Goal: Information Seeking & Learning: Learn about a topic

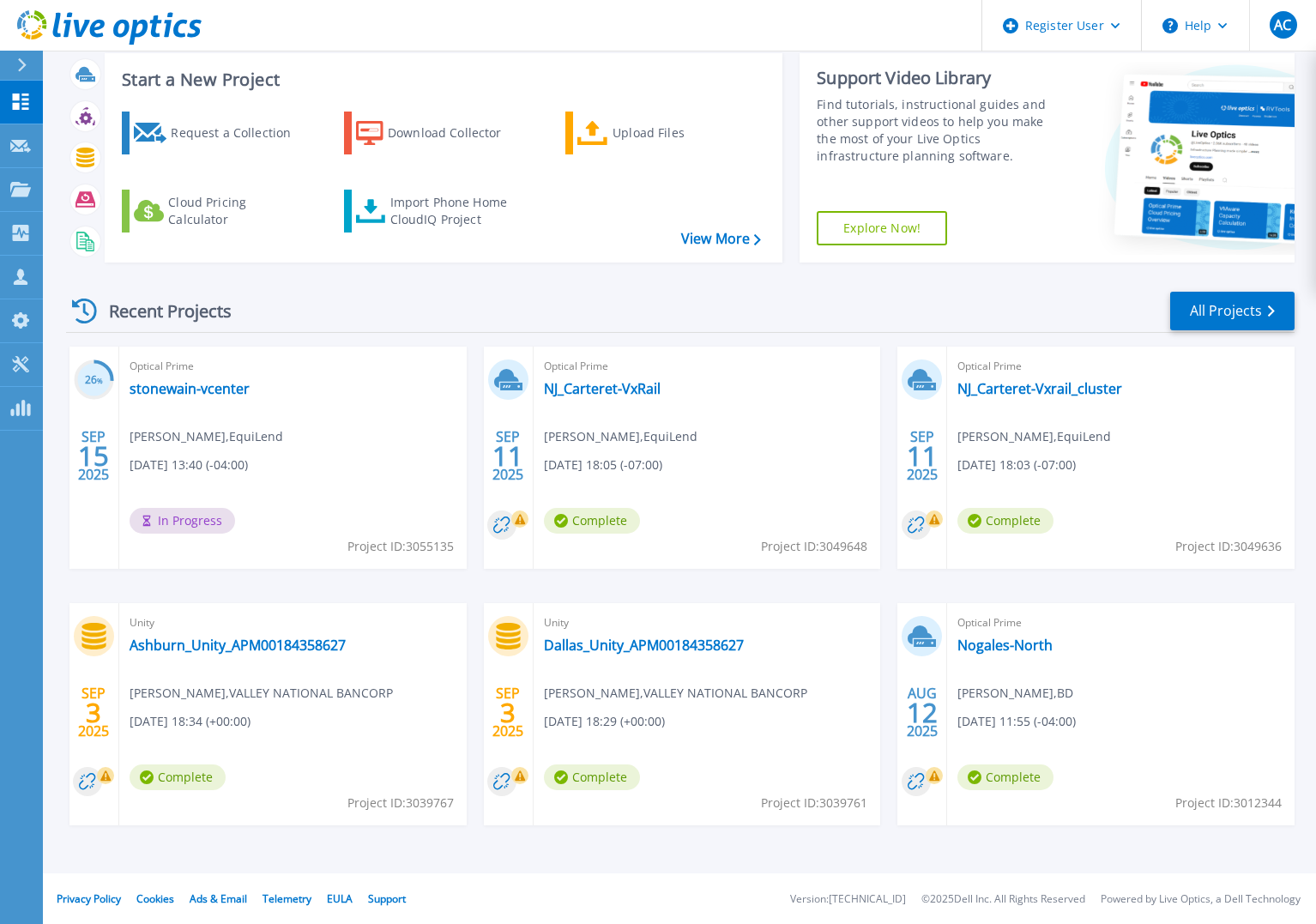
scroll to position [98, 0]
click at [1227, 311] on link "All Projects" at bounding box center [1233, 311] width 125 height 39
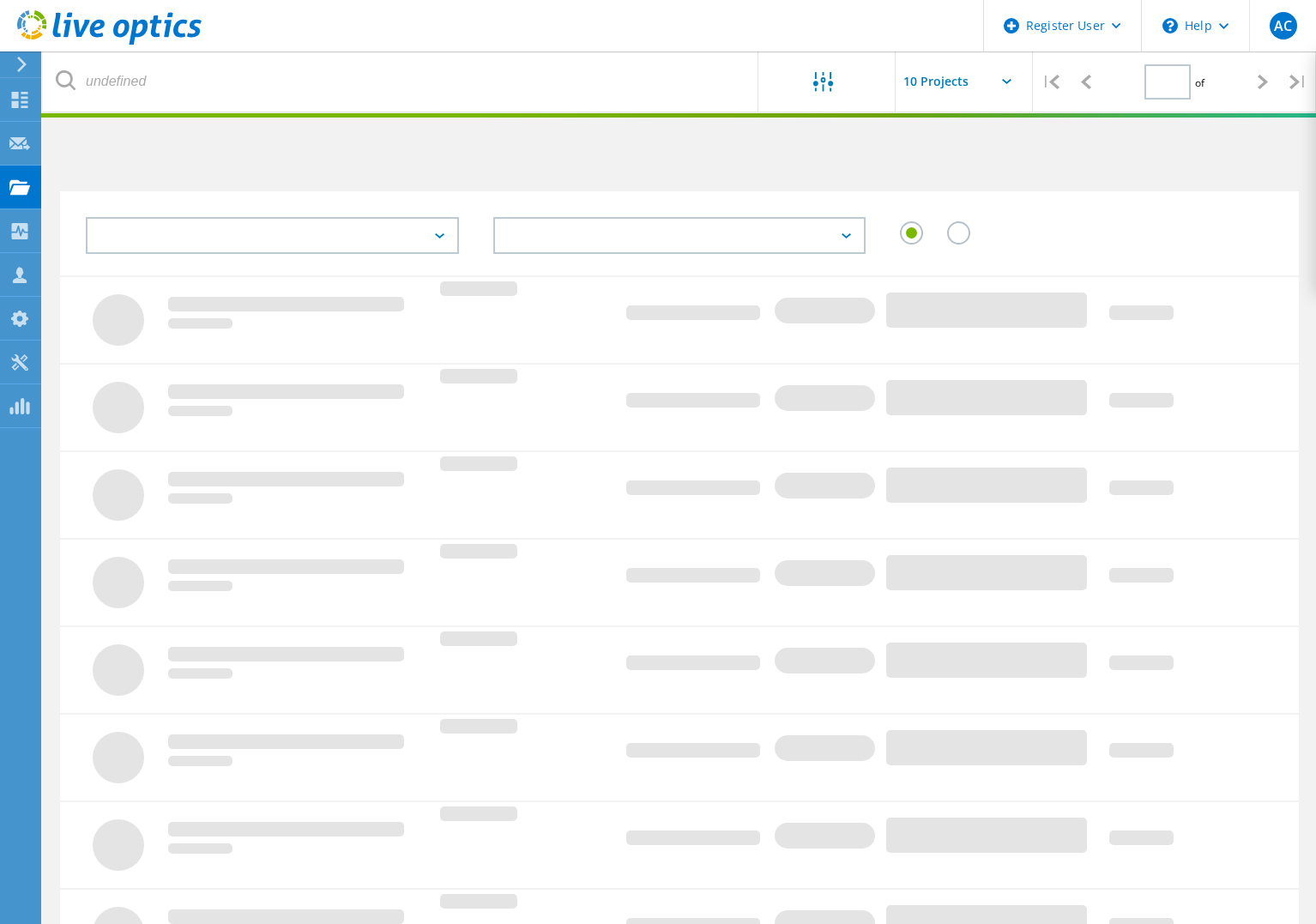
type input "2"
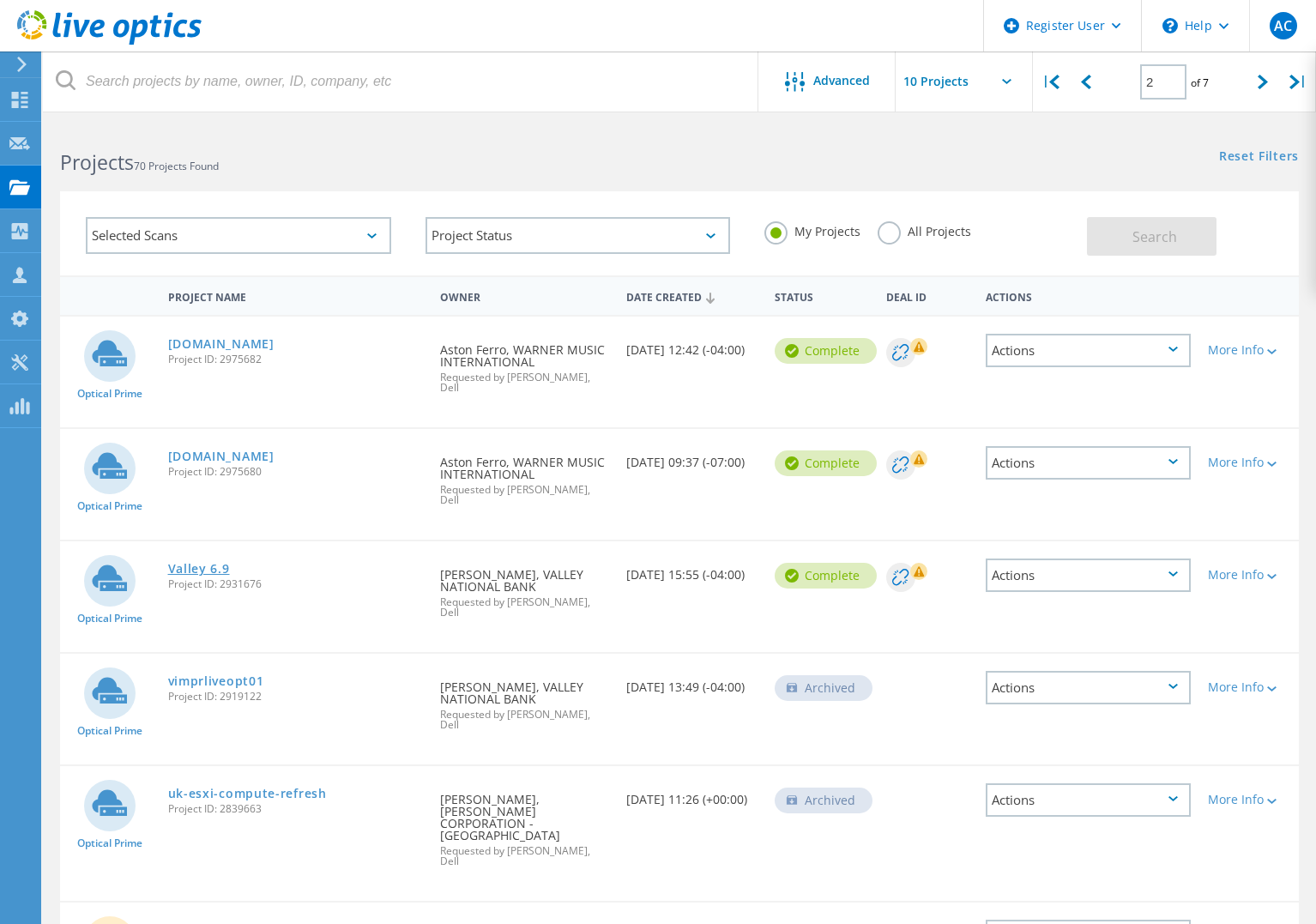
click at [186, 563] on link "Valley 6.9" at bounding box center [199, 569] width 61 height 12
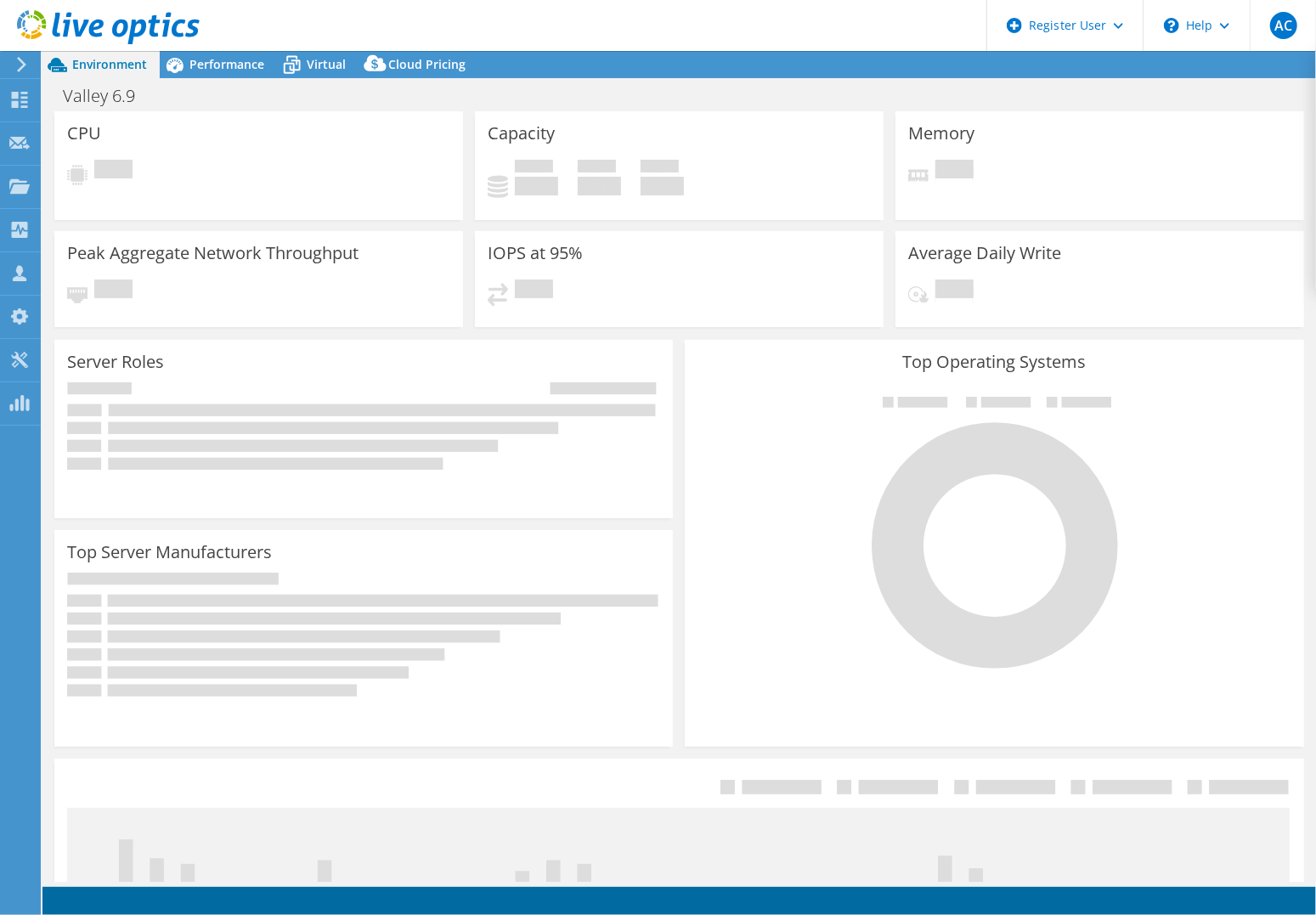
select select "USD"
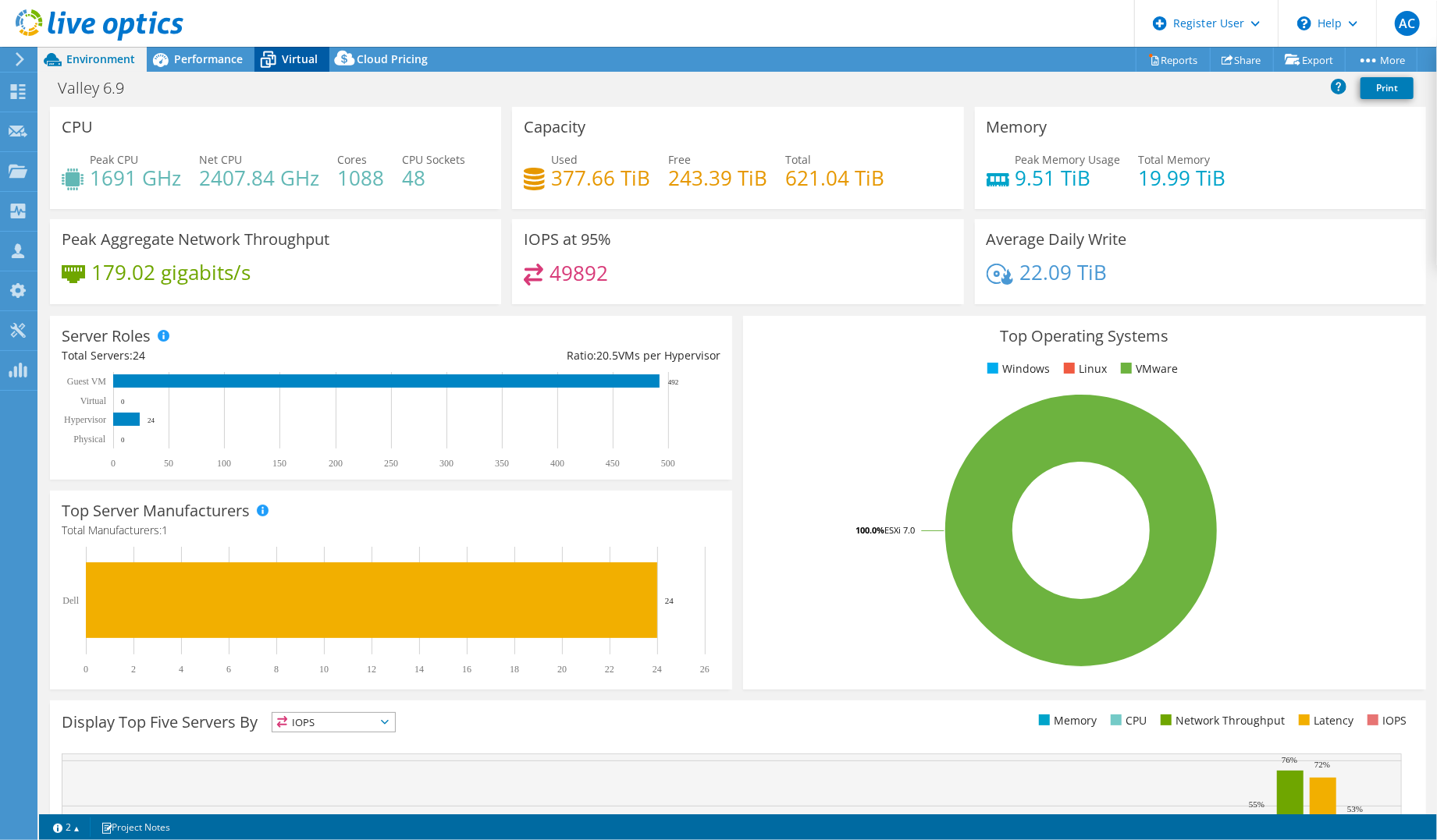
drag, startPoint x: 310, startPoint y: 46, endPoint x: 301, endPoint y: 52, distance: 10.8
click at [310, 46] on header "AC Dell User Alex Cervini Alex.Cervini@dell.com Dell My Profile Log Out \n Help…" at bounding box center [718, 23] width 1437 height 46
click at [301, 52] on span "Virtual" at bounding box center [299, 59] width 36 height 15
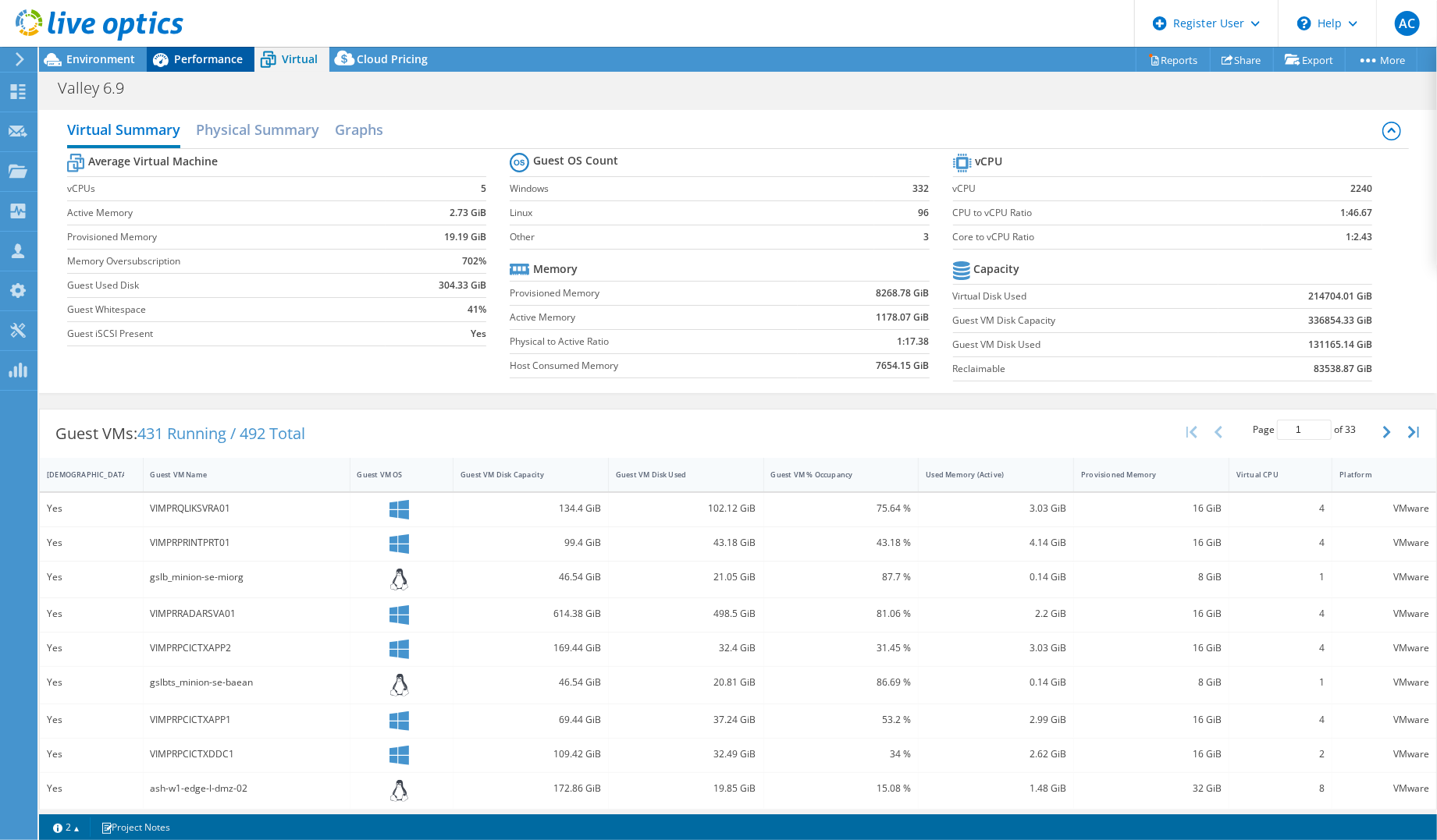
click at [231, 54] on span "Performance" at bounding box center [208, 59] width 68 height 15
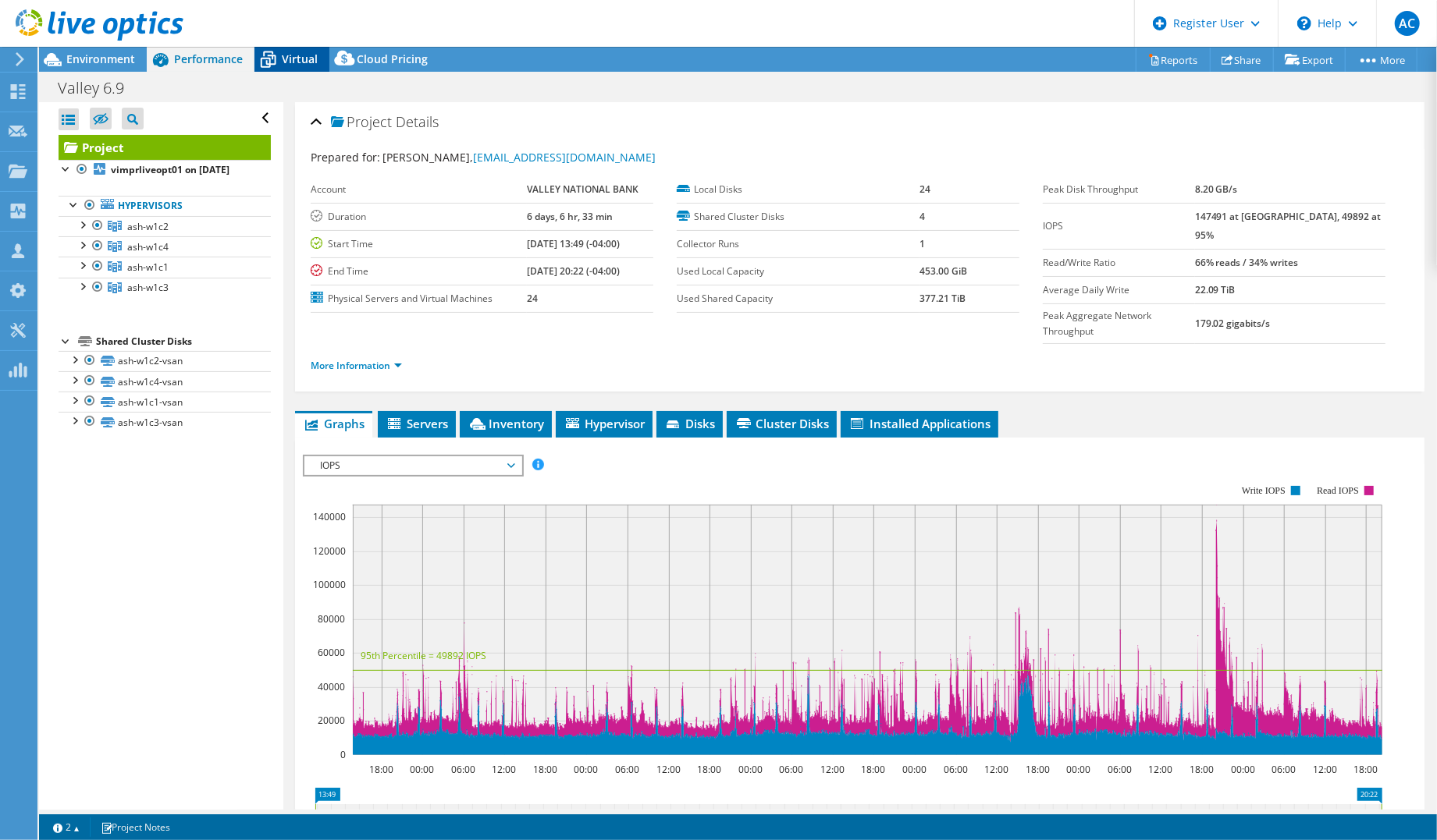
click at [289, 57] on span "Virtual" at bounding box center [299, 59] width 36 height 15
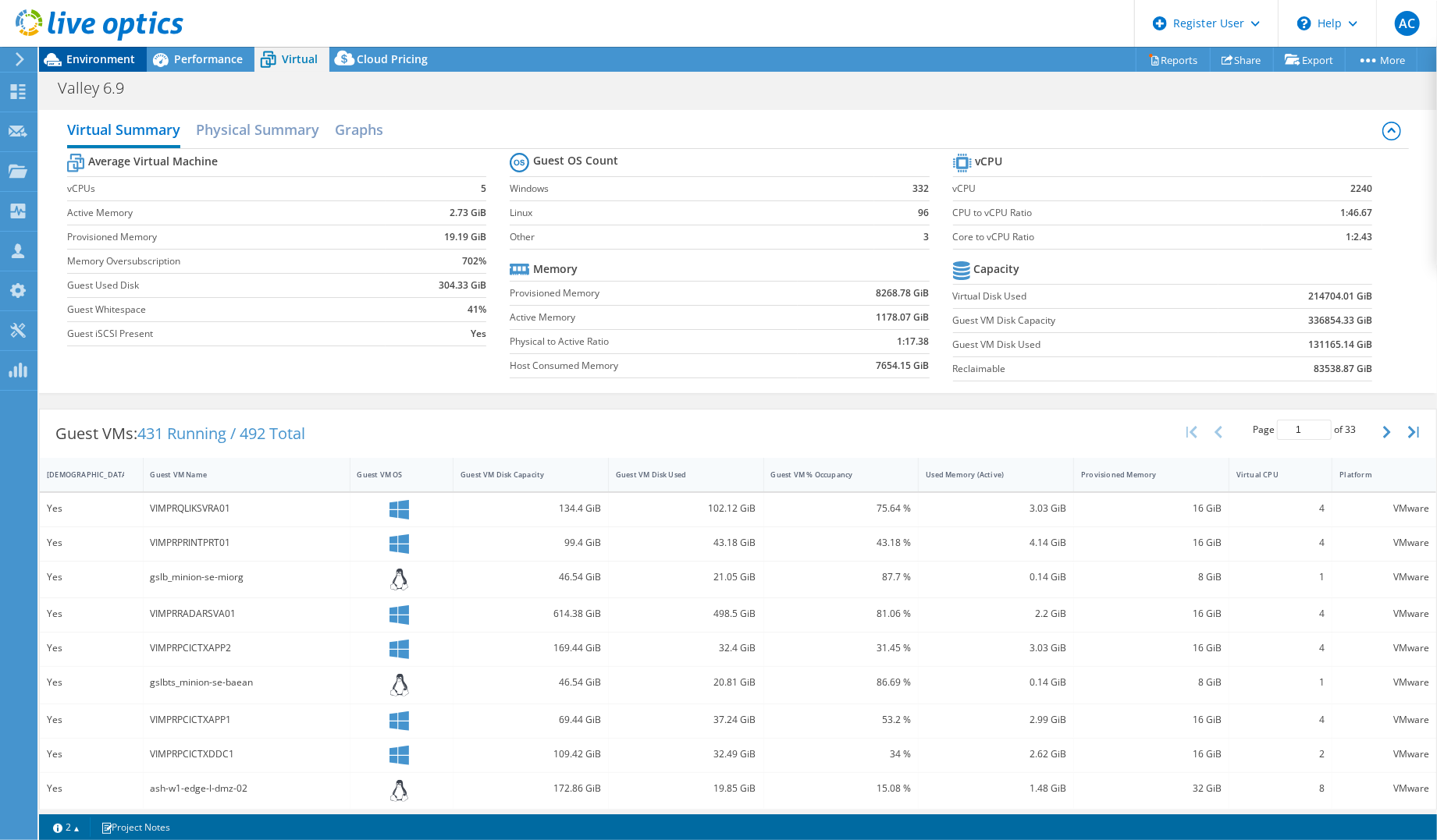
click at [105, 55] on span "Environment" at bounding box center [100, 59] width 68 height 15
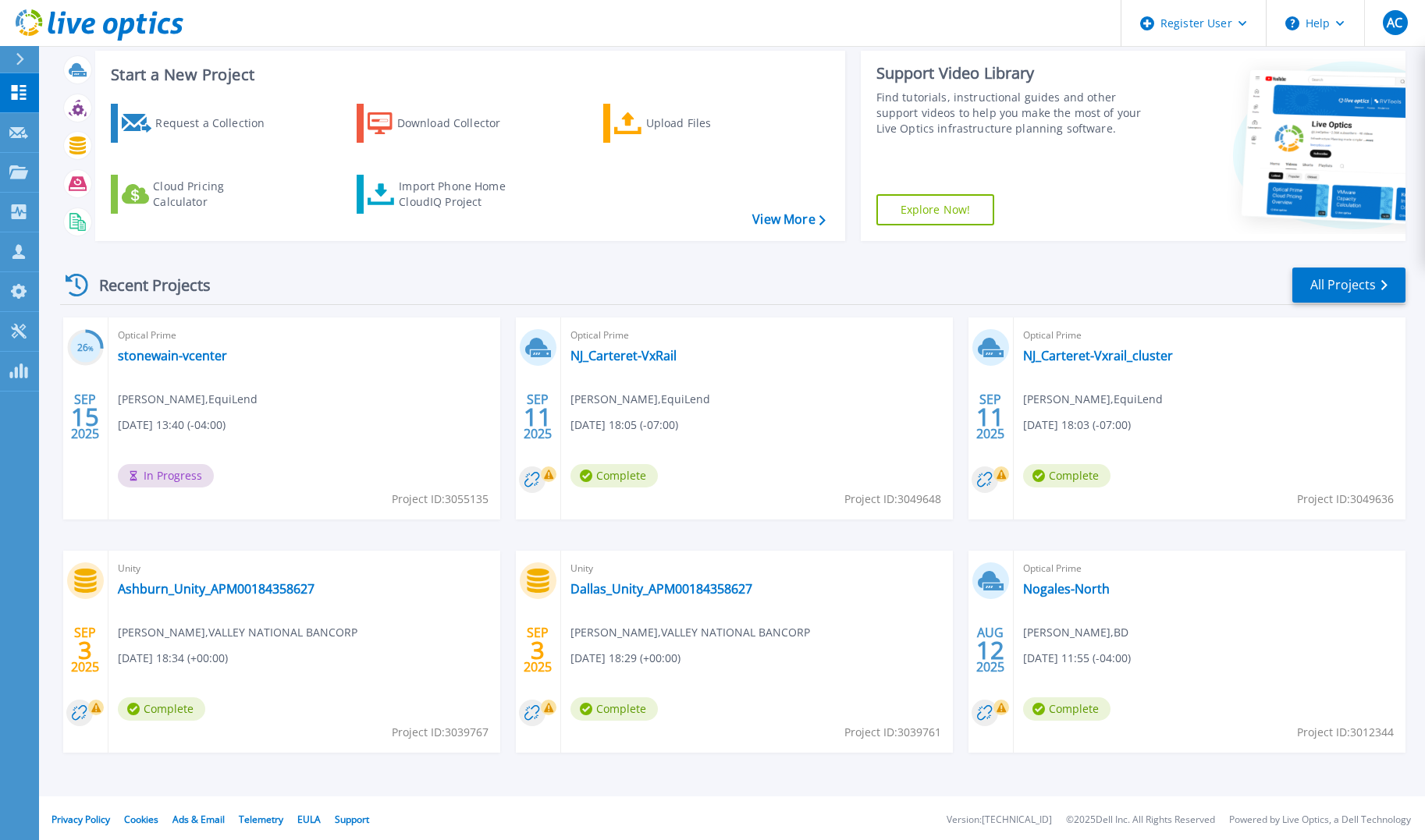
scroll to position [89, 0]
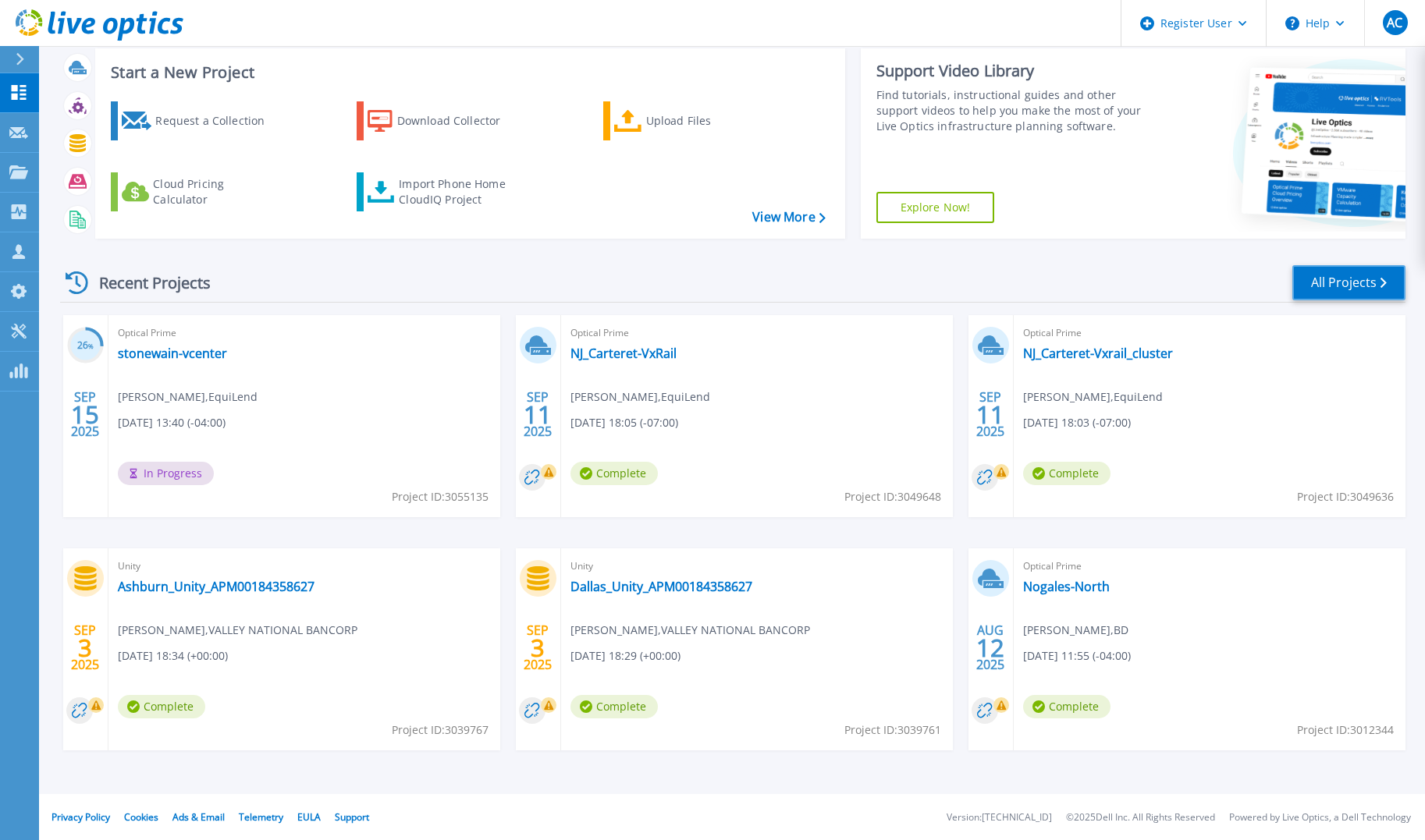
click at [1335, 271] on link "All Projects" at bounding box center [1349, 283] width 113 height 35
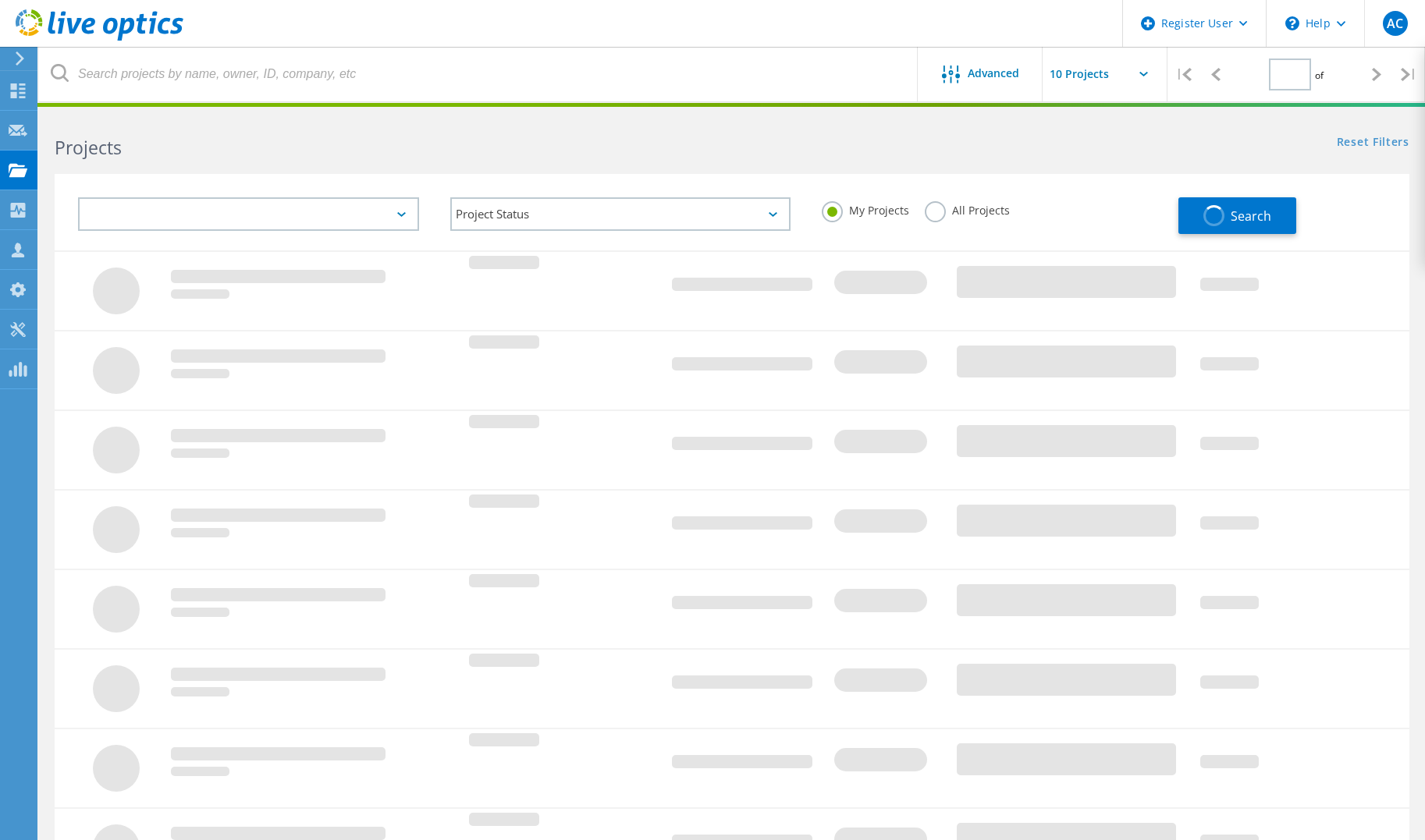
type input "2"
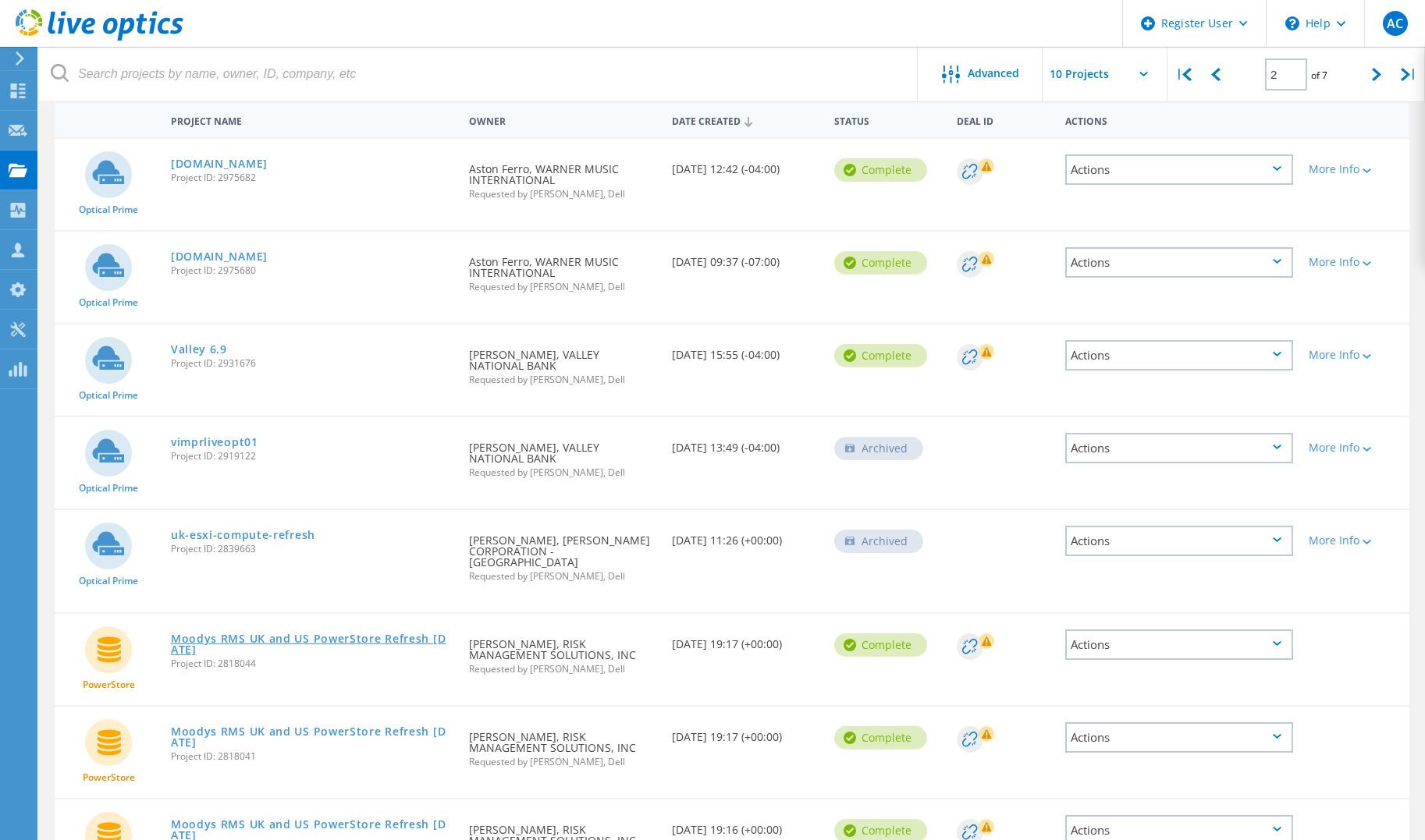
scroll to position [101, 0]
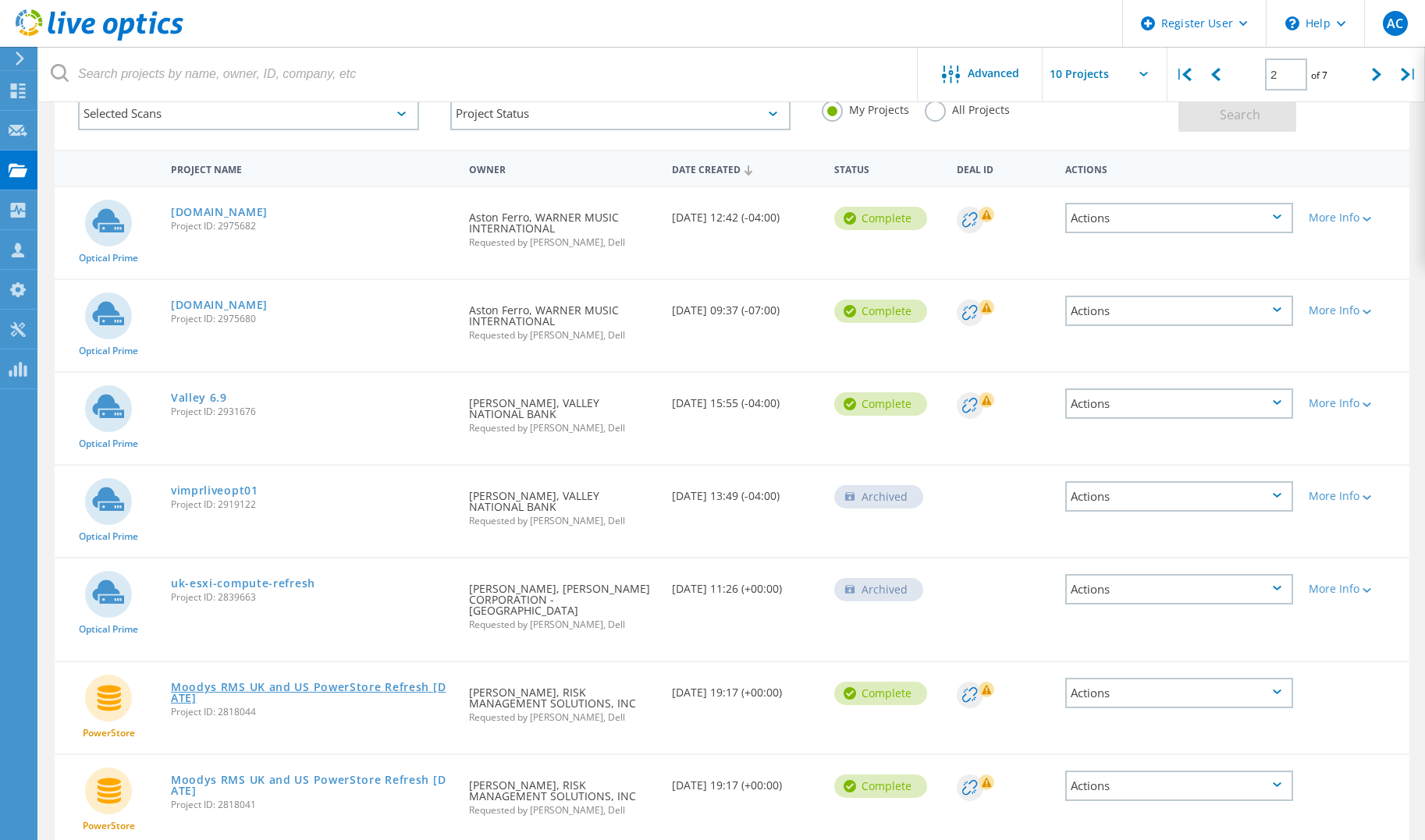
click at [319, 682] on link "Moodys RMS UK and US PowerStore Refresh March 2025" at bounding box center [312, 693] width 282 height 22
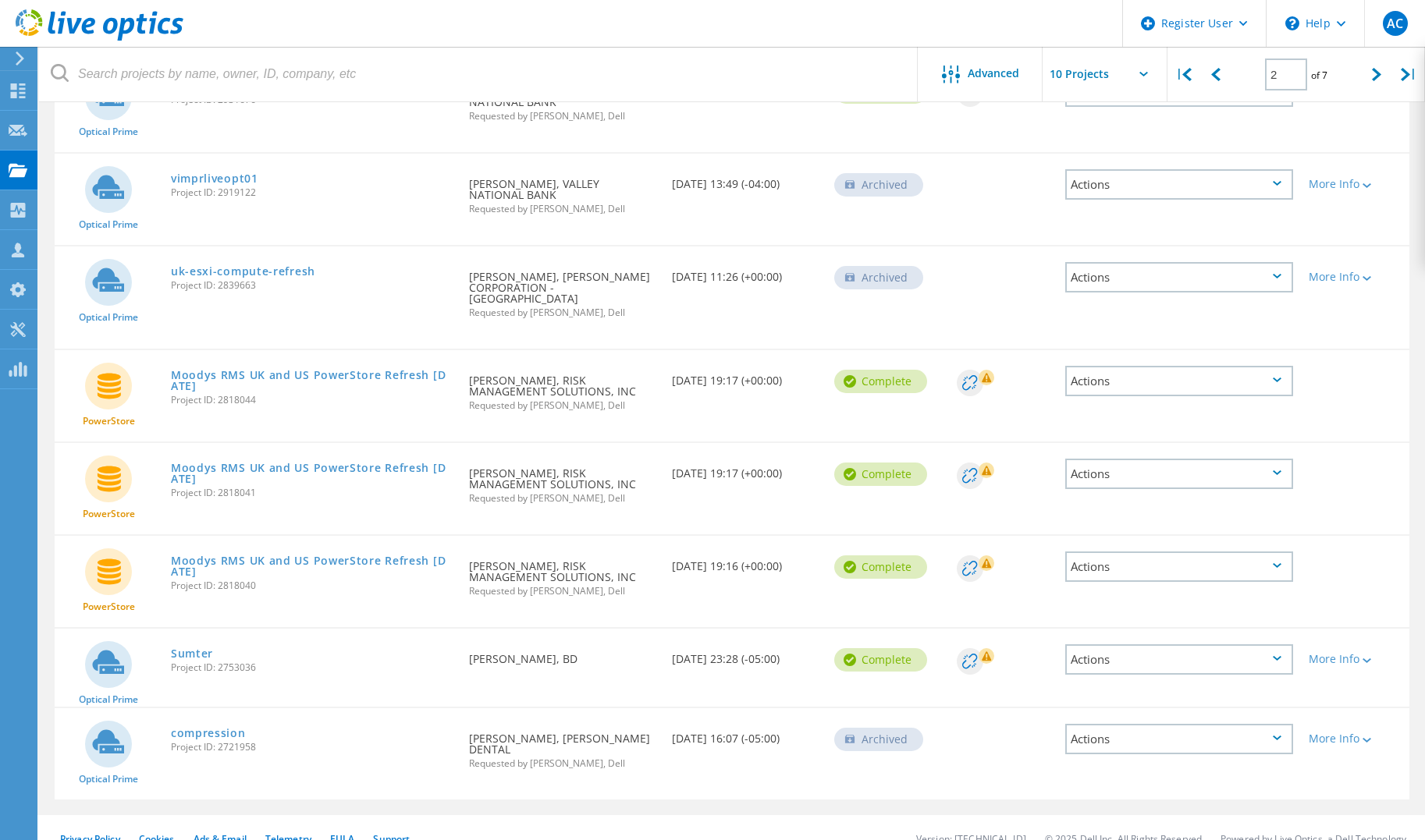
scroll to position [23, 0]
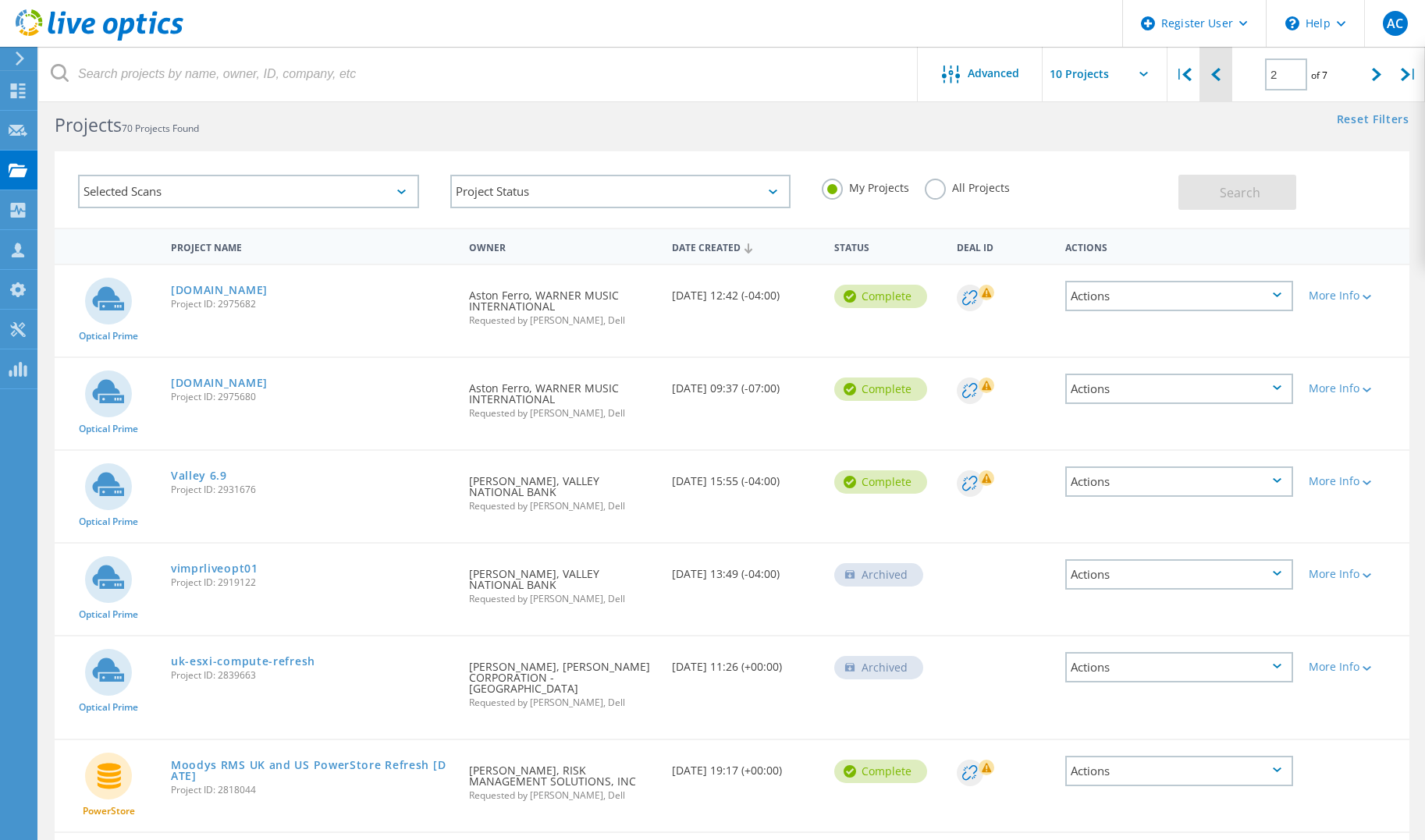
click at [1219, 90] on div at bounding box center [1215, 74] width 32 height 56
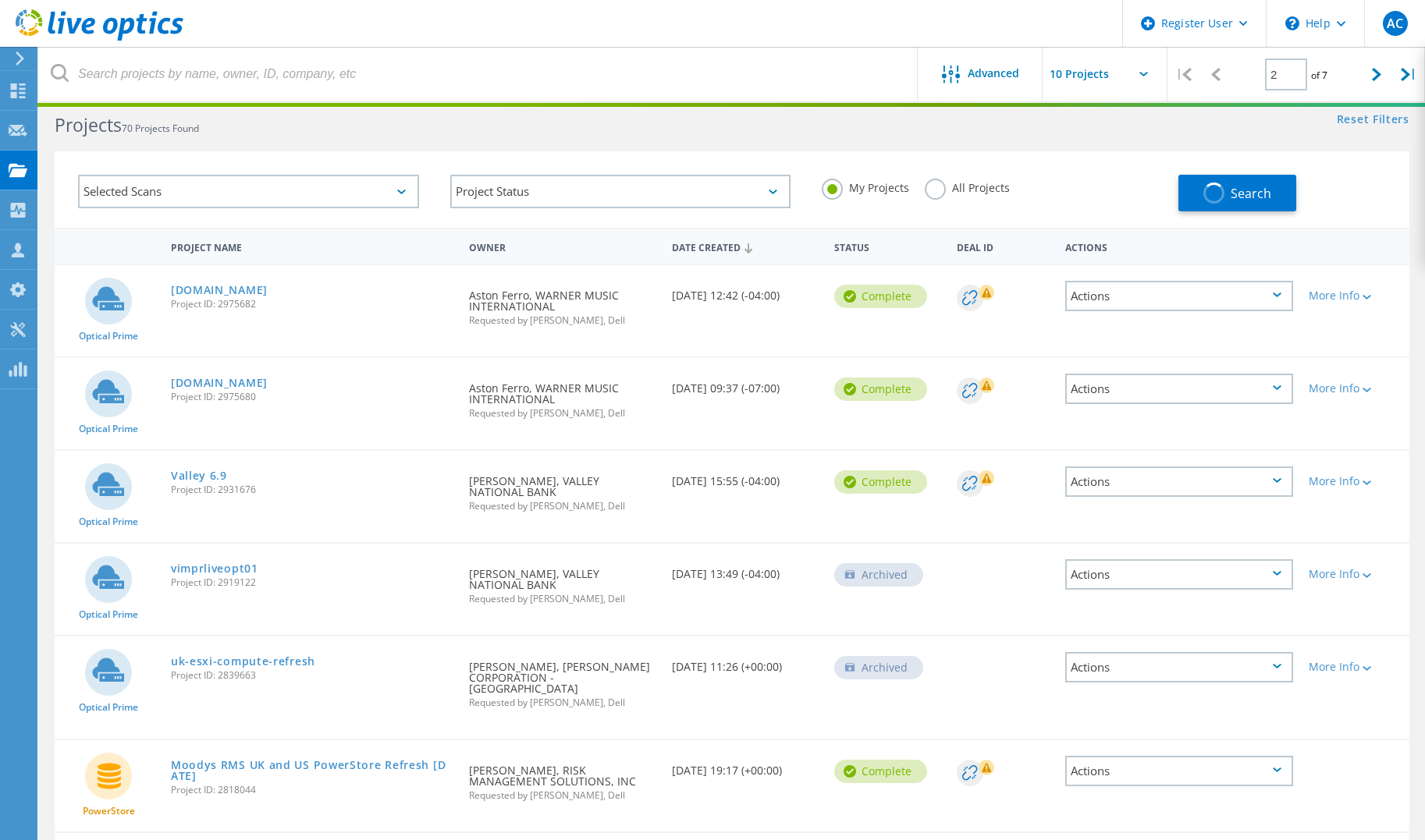
type input "1"
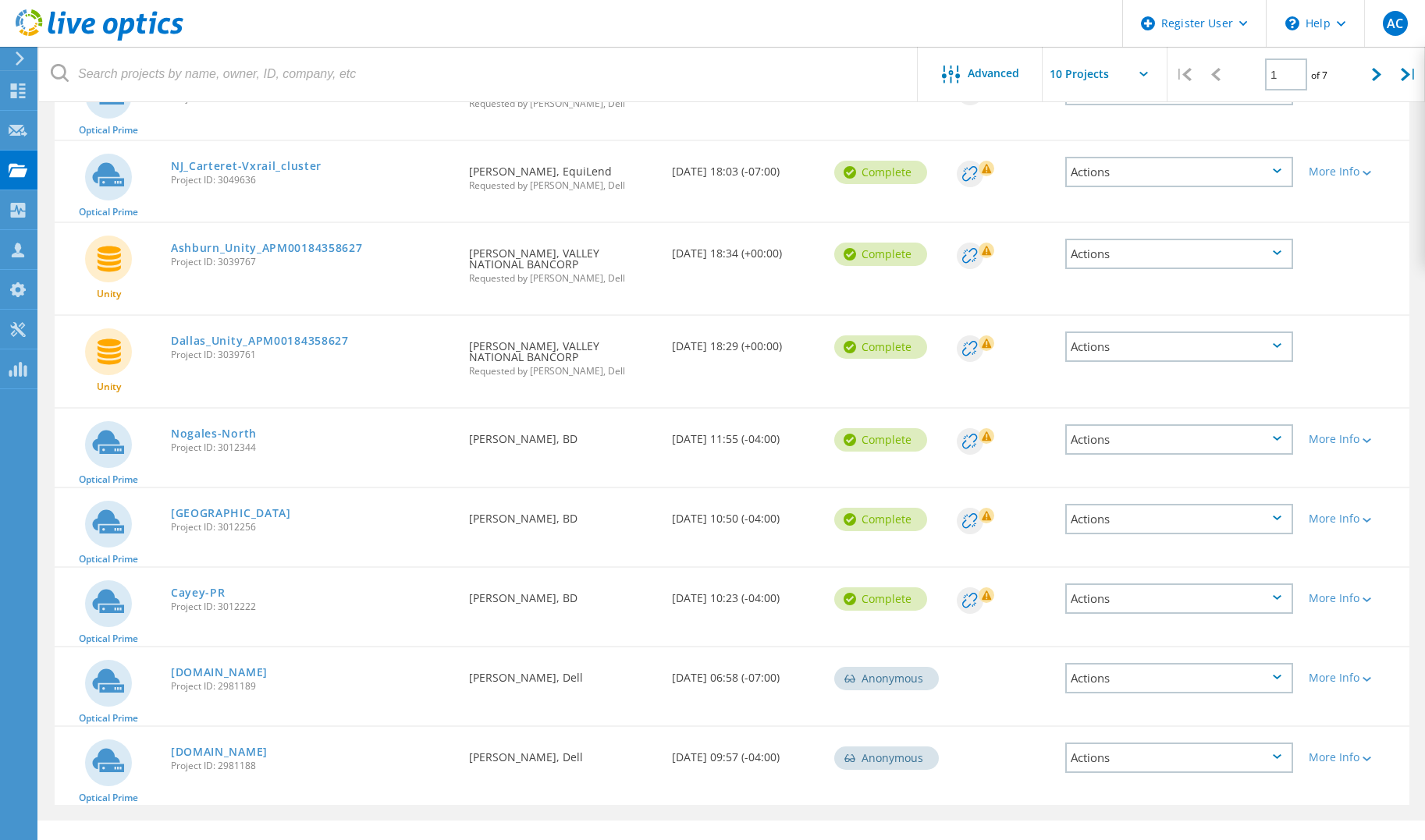
scroll to position [370, 0]
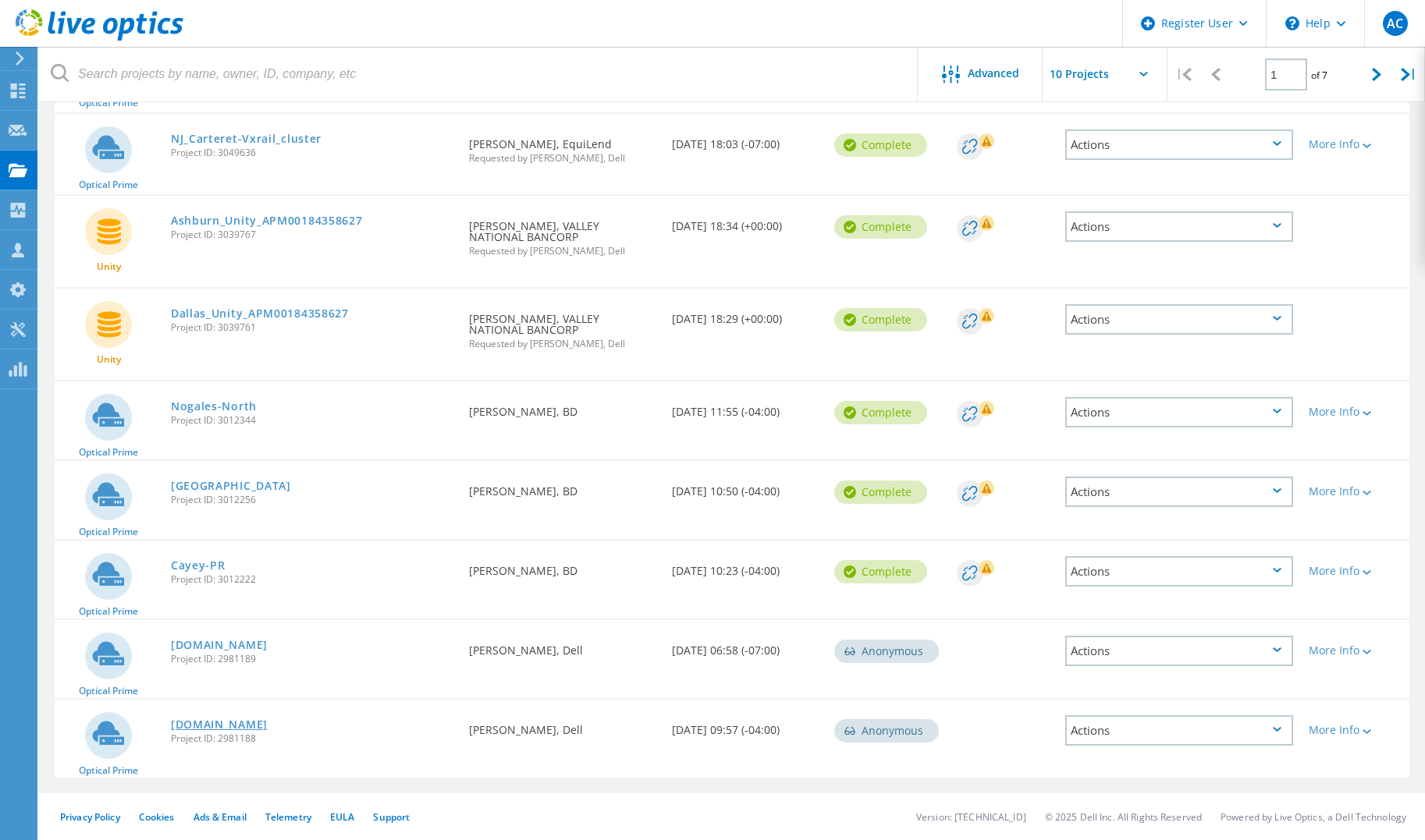
click at [231, 722] on link "[DOMAIN_NAME]" at bounding box center [219, 724] width 97 height 11
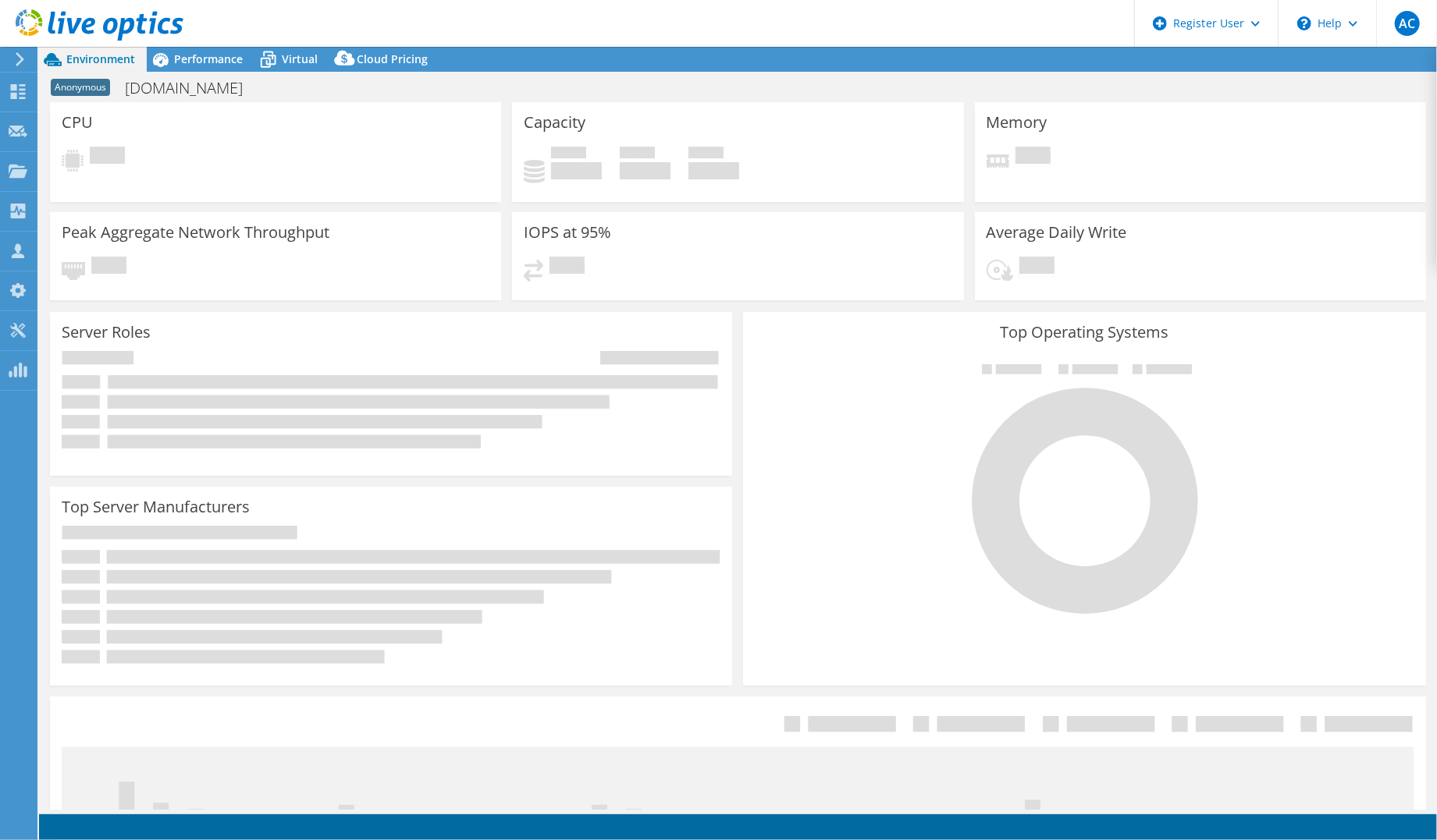
select select "USD"
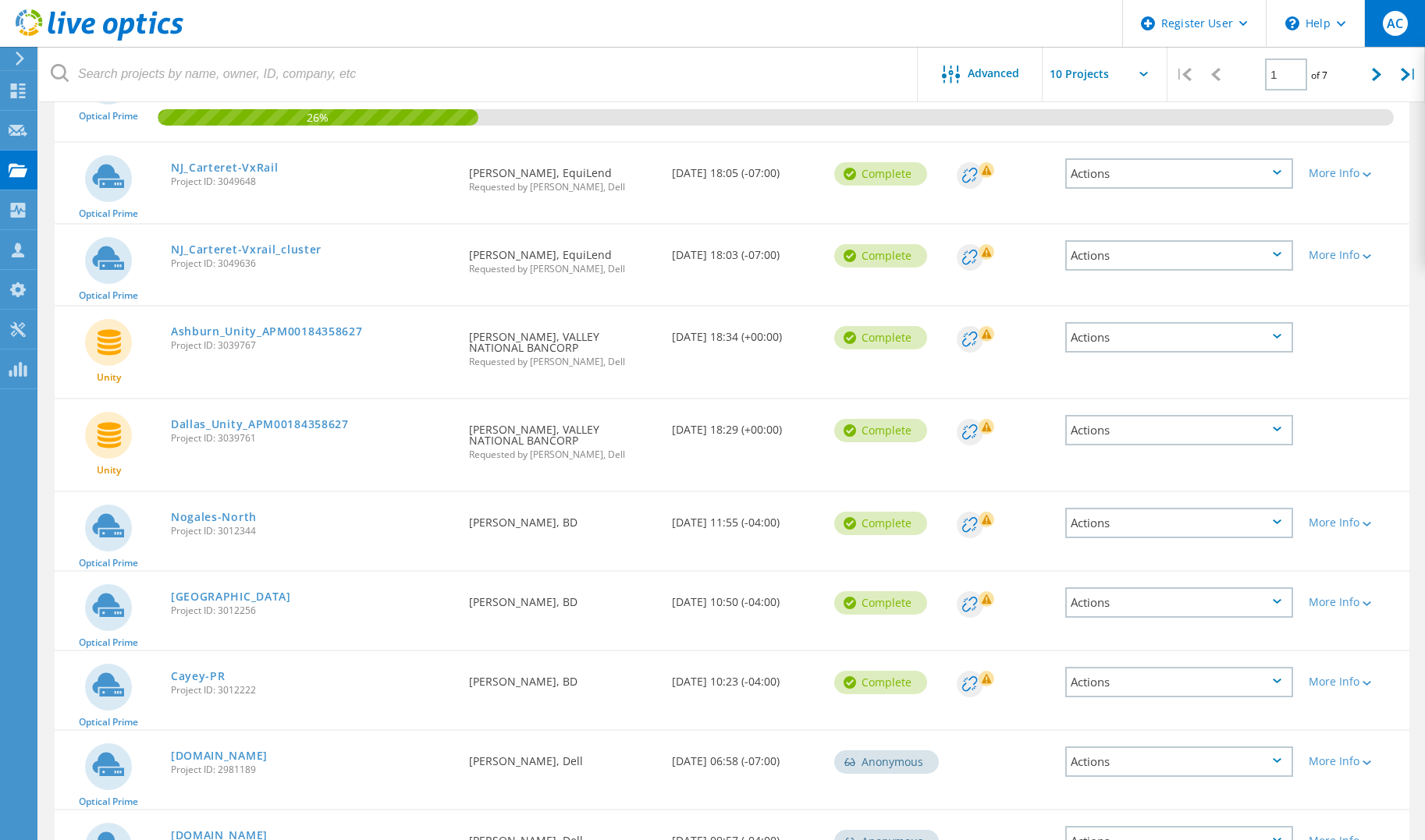
scroll to position [214, 0]
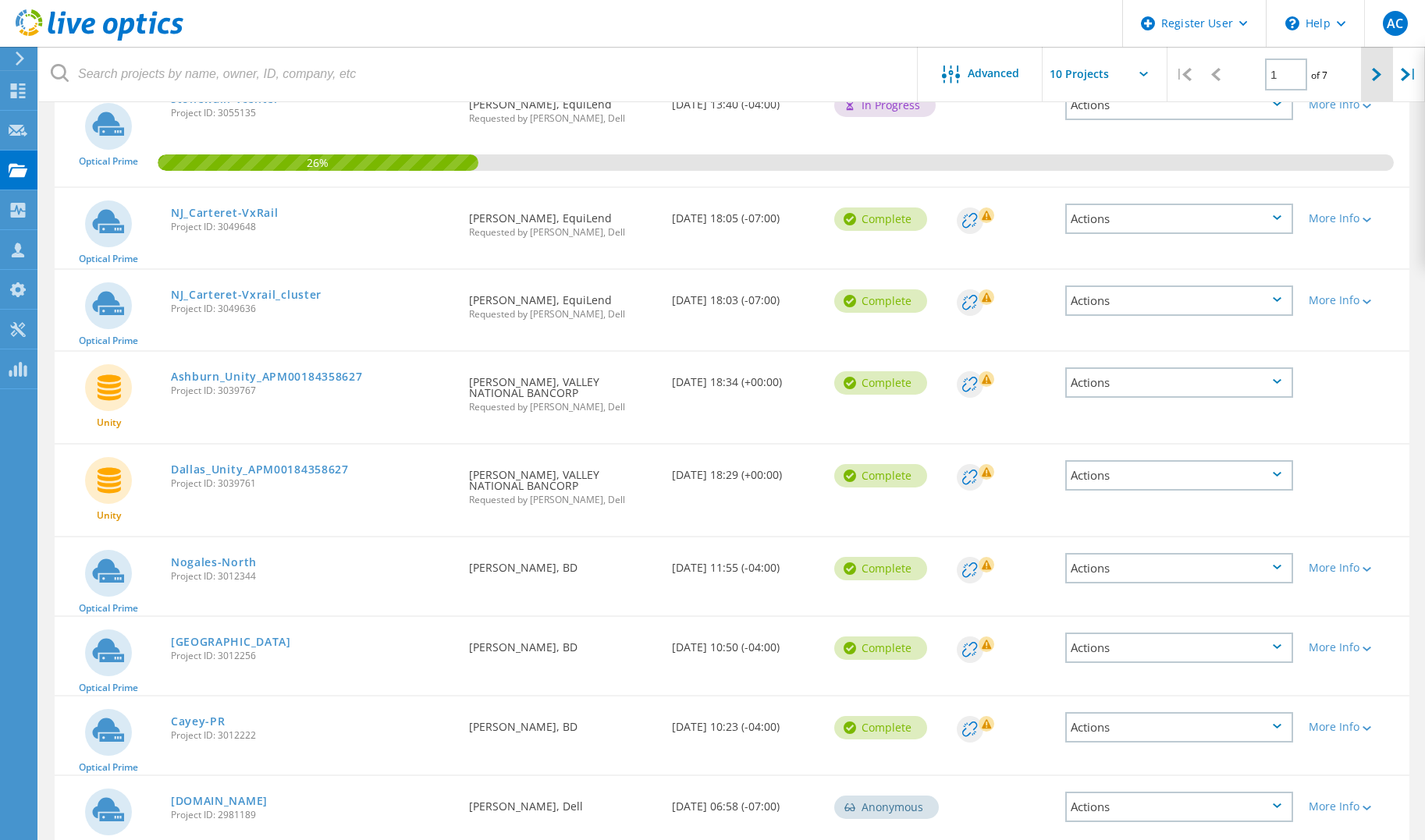
click at [1380, 74] on icon at bounding box center [1376, 74] width 9 height 14
type input "2"
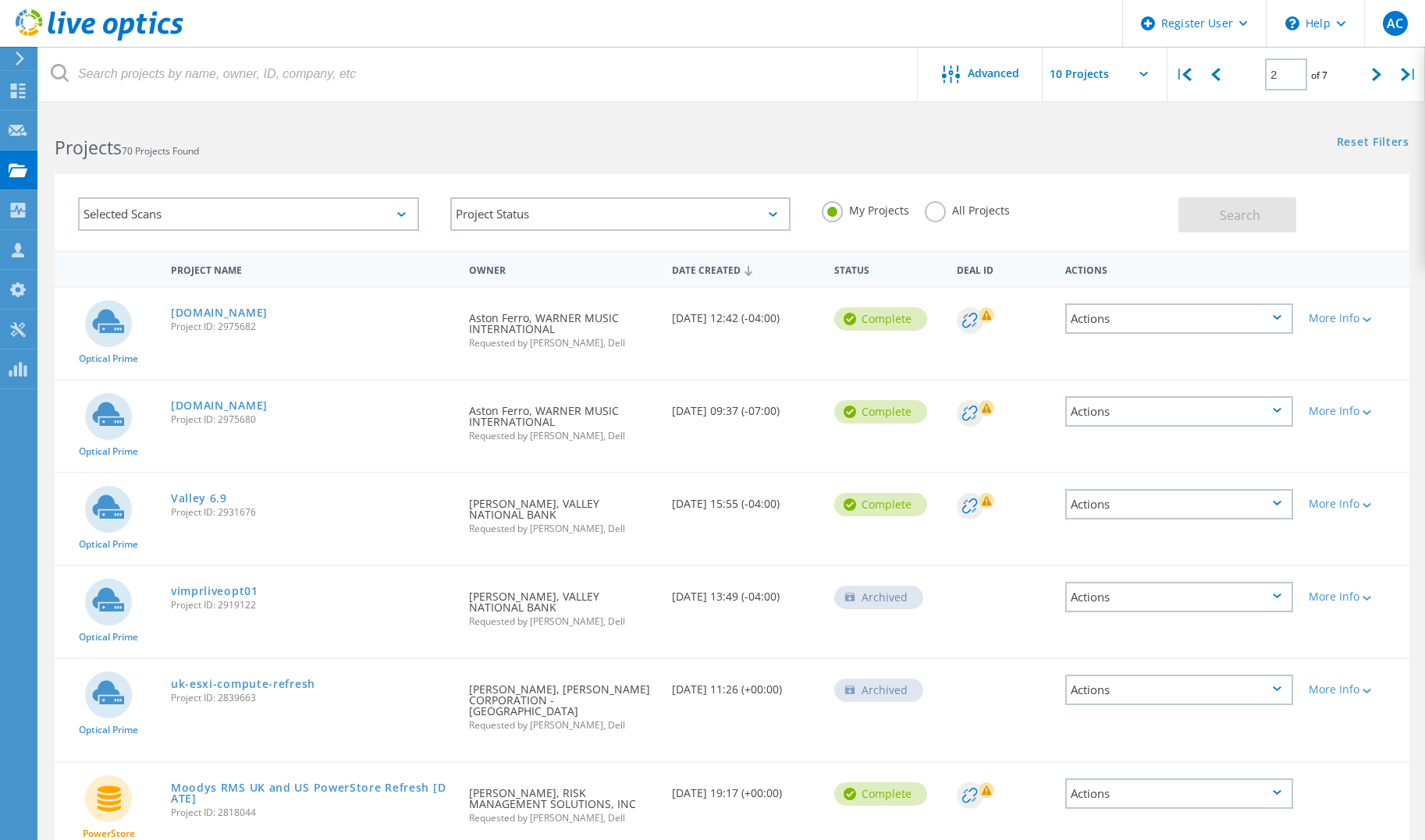
scroll to position [0, 0]
click at [255, 311] on link "[DOMAIN_NAME]" at bounding box center [219, 313] width 97 height 11
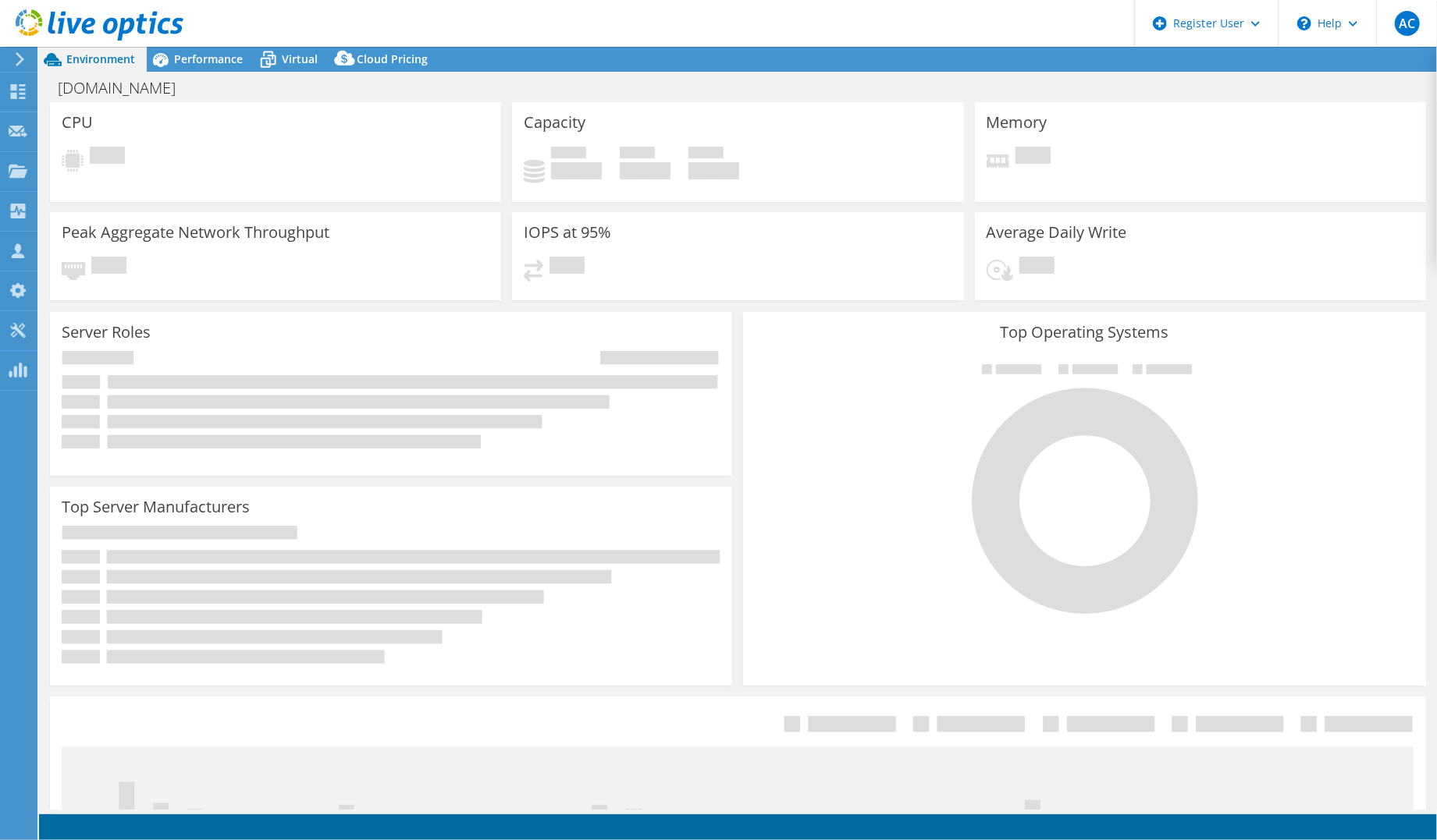
select select "USD"
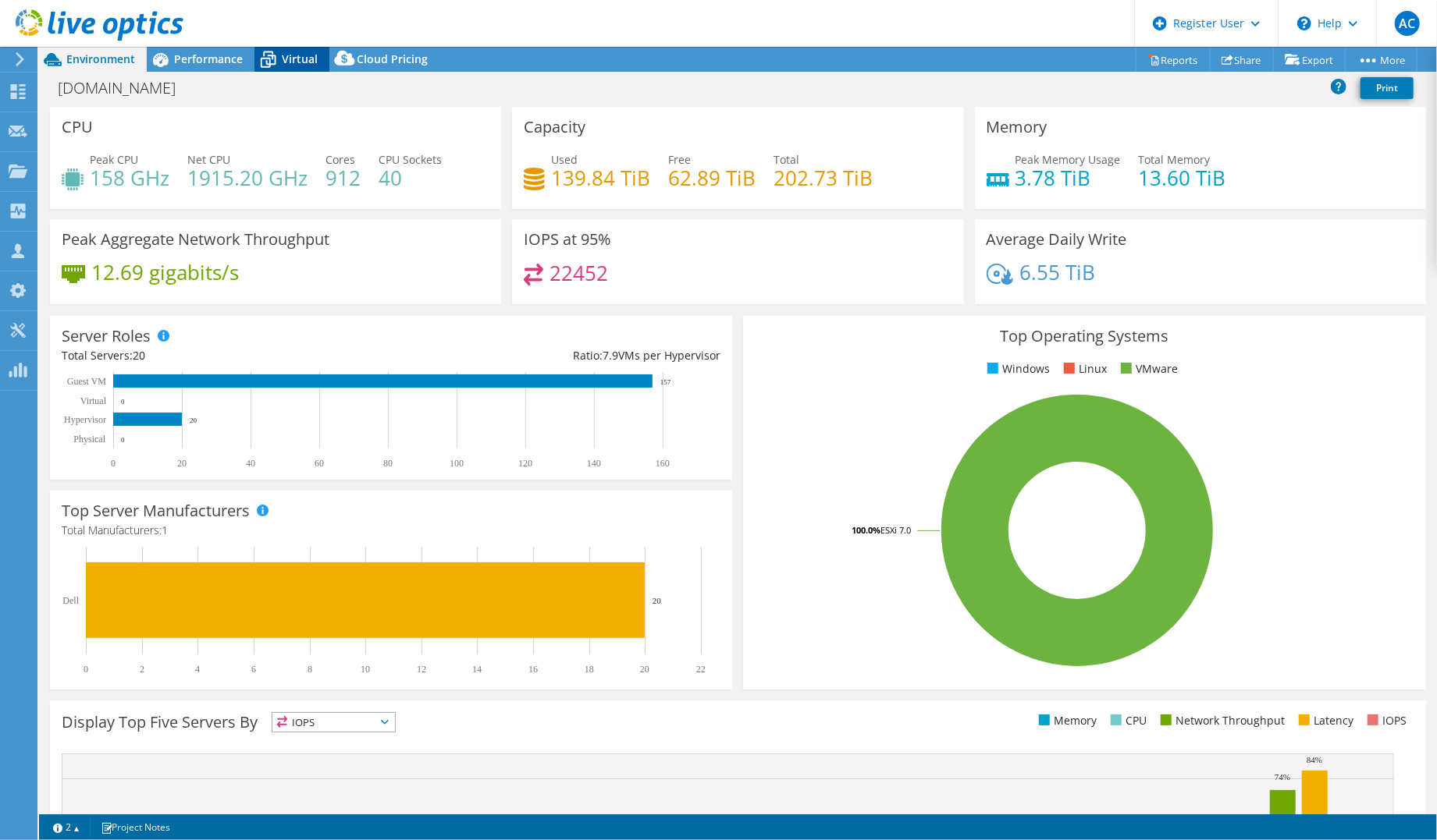
click at [275, 58] on icon at bounding box center [268, 61] width 15 height 13
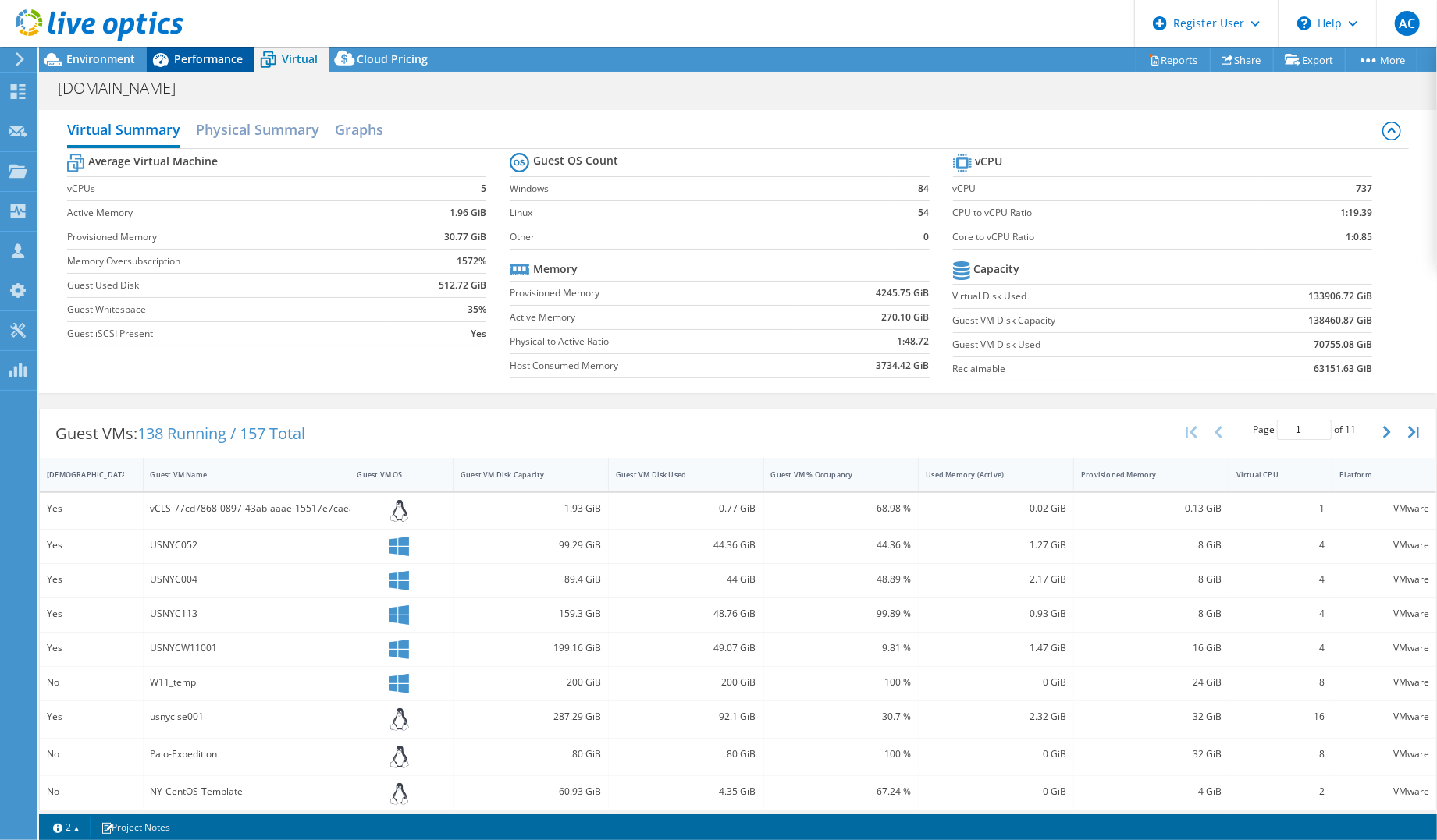
click at [247, 57] on div "Performance" at bounding box center [200, 59] width 107 height 25
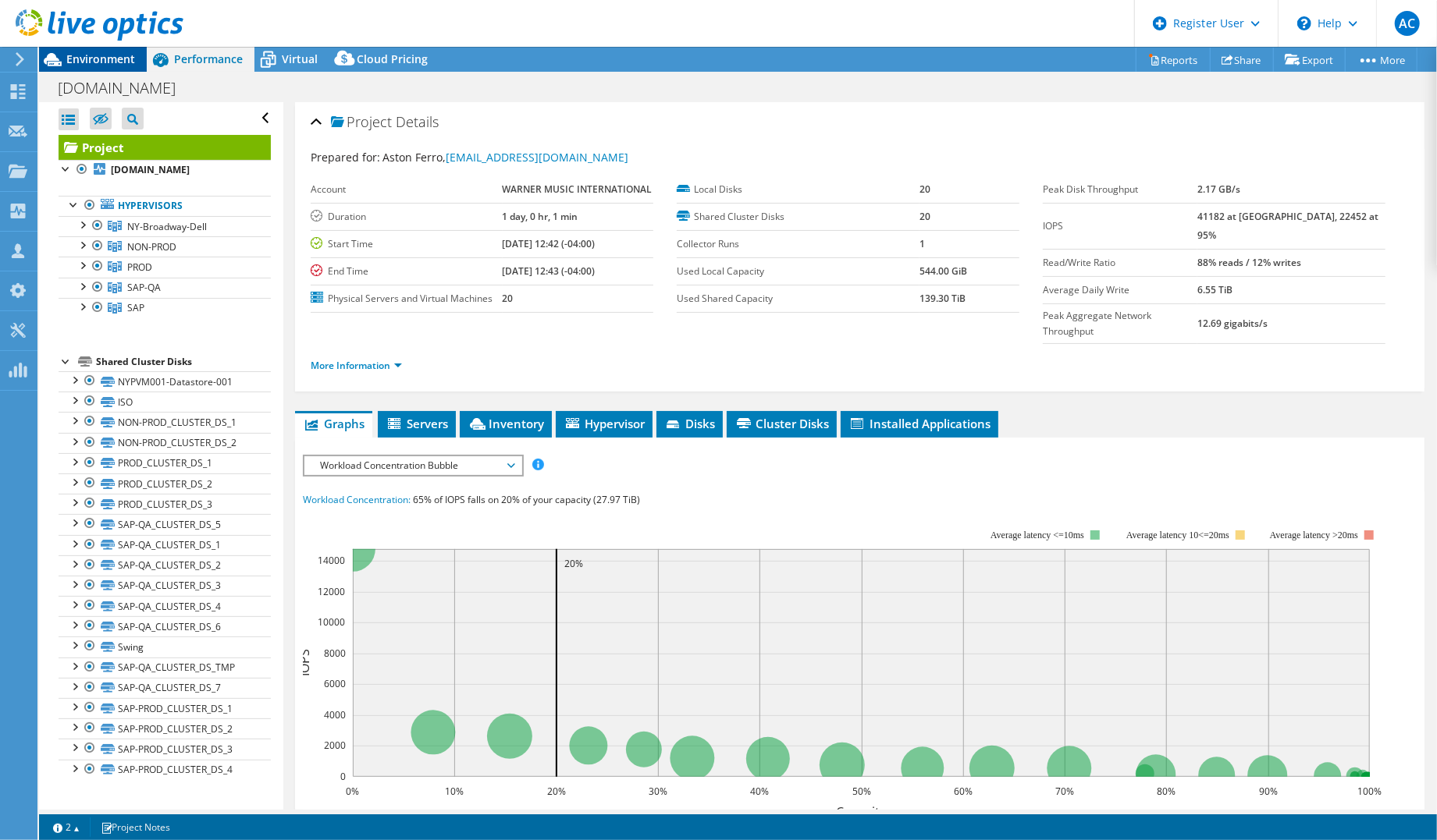
click at [103, 54] on span "Environment" at bounding box center [100, 59] width 68 height 15
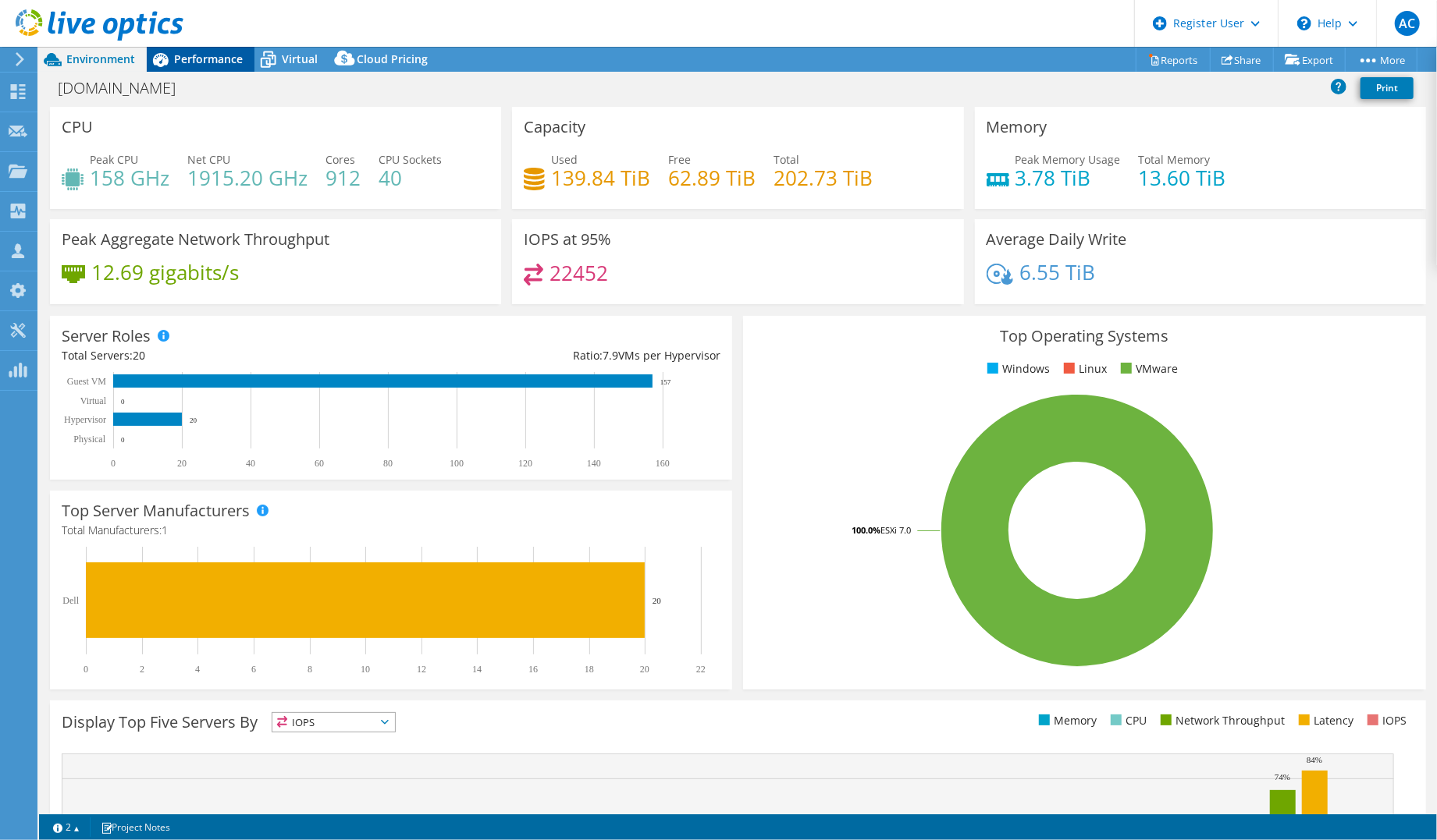
click at [184, 63] on span "Performance" at bounding box center [208, 59] width 68 height 15
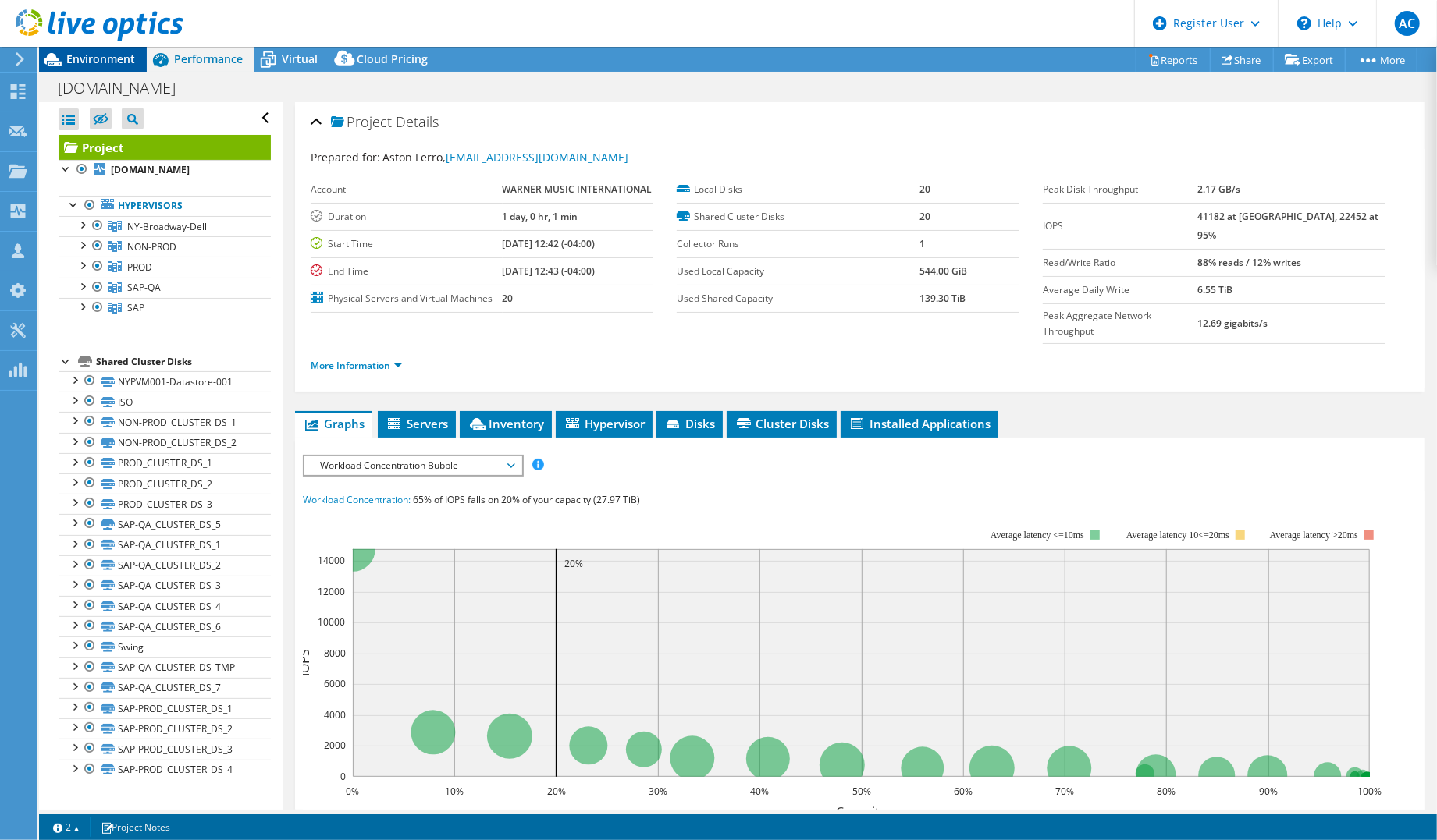
click at [98, 52] on div at bounding box center [91, 26] width 183 height 52
click at [98, 59] on span "Environment" at bounding box center [100, 59] width 68 height 15
